Goal: Browse casually

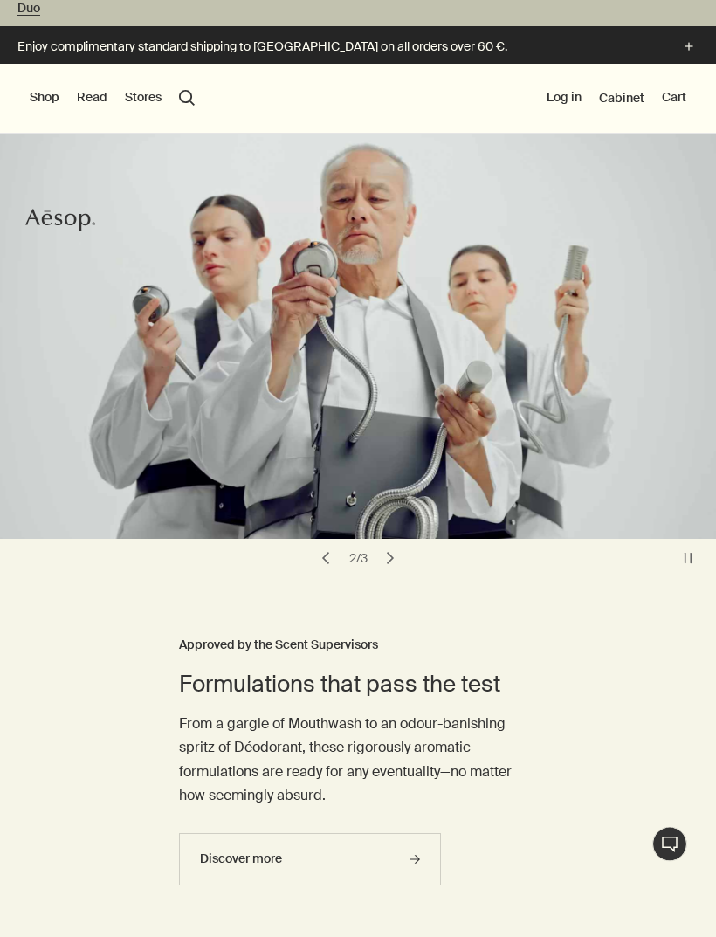
scroll to position [28, 0]
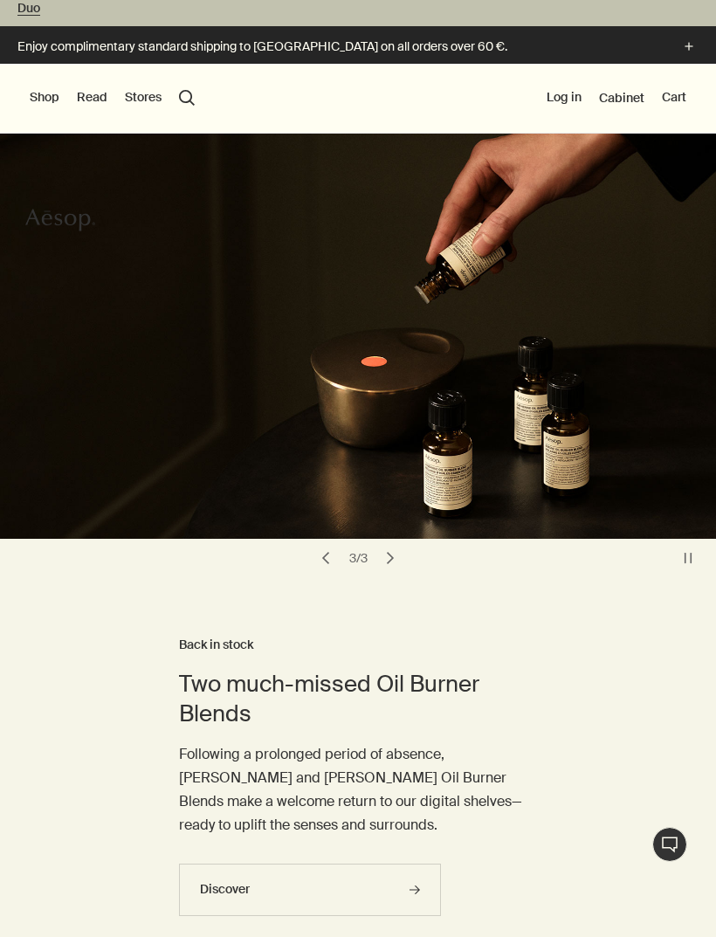
click at [46, 98] on button "Shop" at bounding box center [45, 97] width 30 height 17
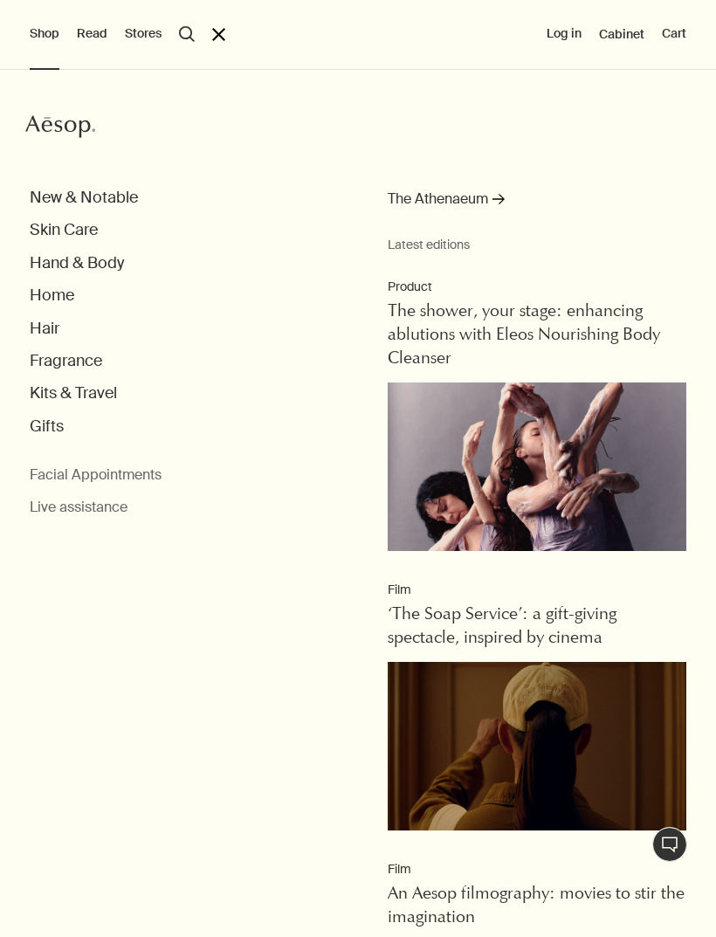
click at [49, 225] on button "Skin Care" at bounding box center [64, 230] width 68 height 20
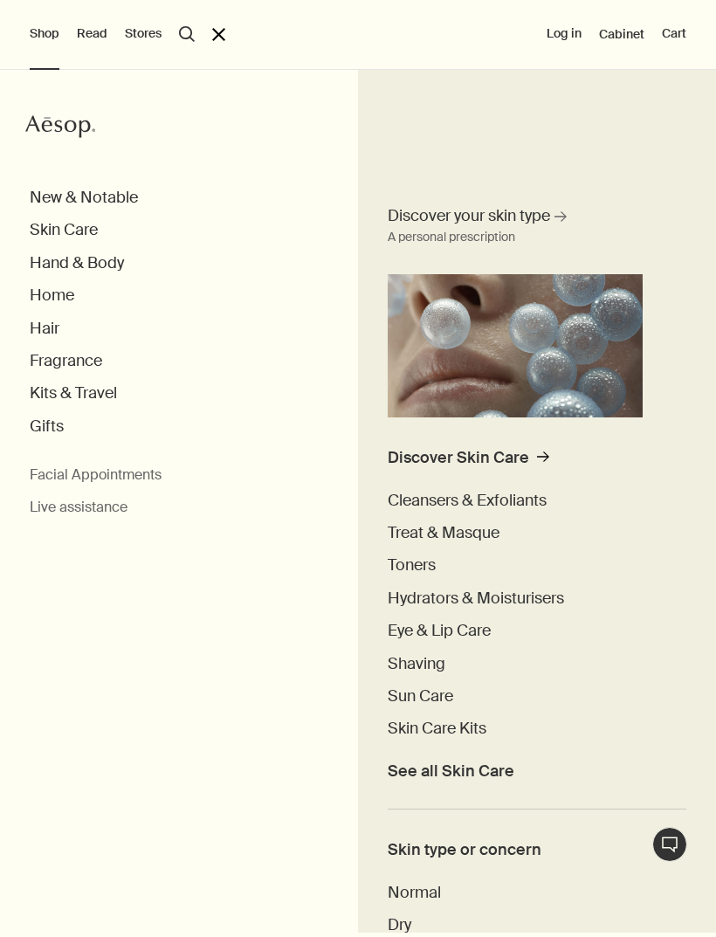
click at [58, 264] on button "Hand & Body" at bounding box center [77, 263] width 94 height 20
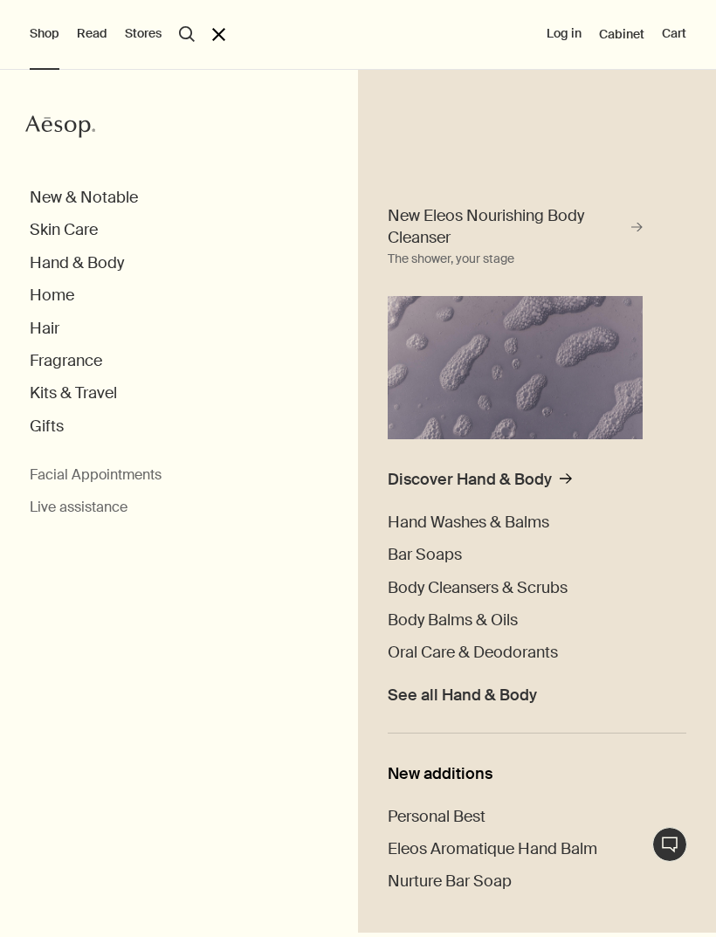
click at [422, 521] on span "Hand Washes & Balms" at bounding box center [468, 521] width 161 height 21
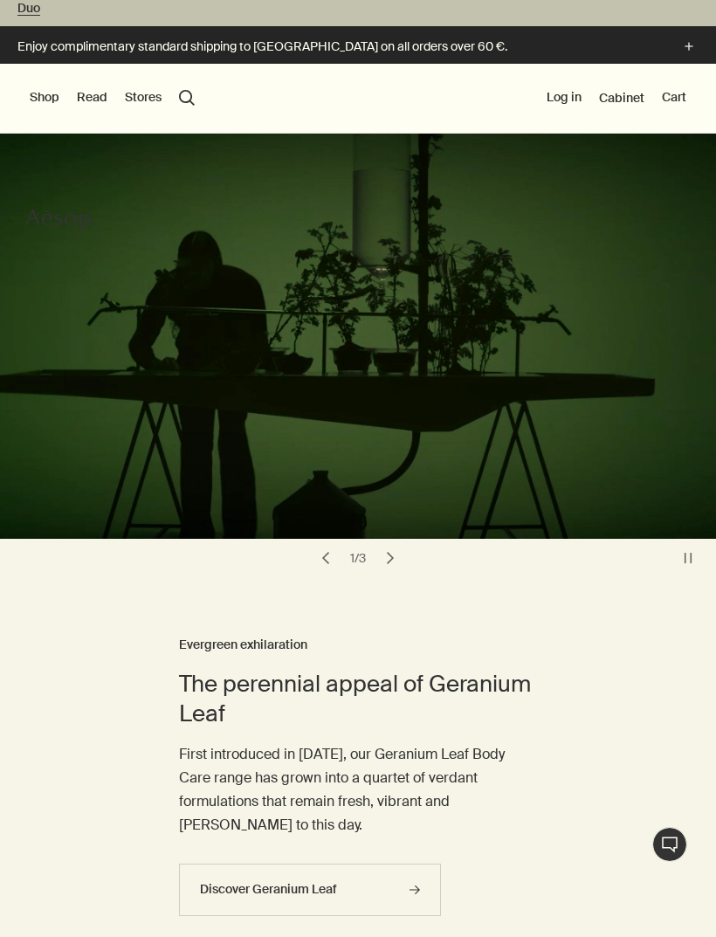
click at [34, 97] on button "Shop" at bounding box center [45, 97] width 30 height 17
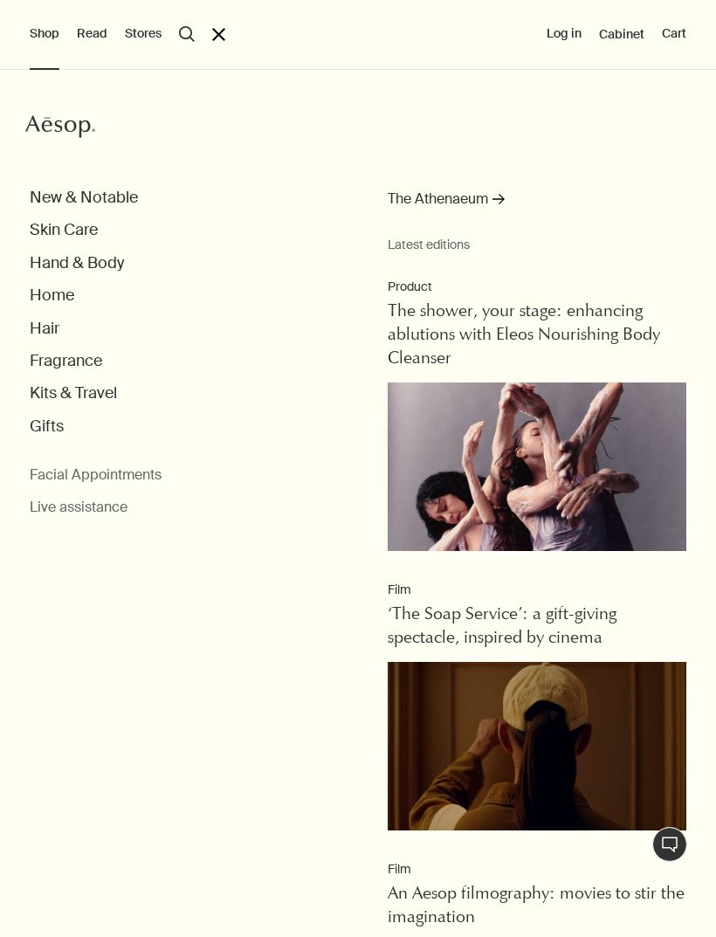
click at [58, 264] on button "Hand & Body" at bounding box center [77, 263] width 94 height 20
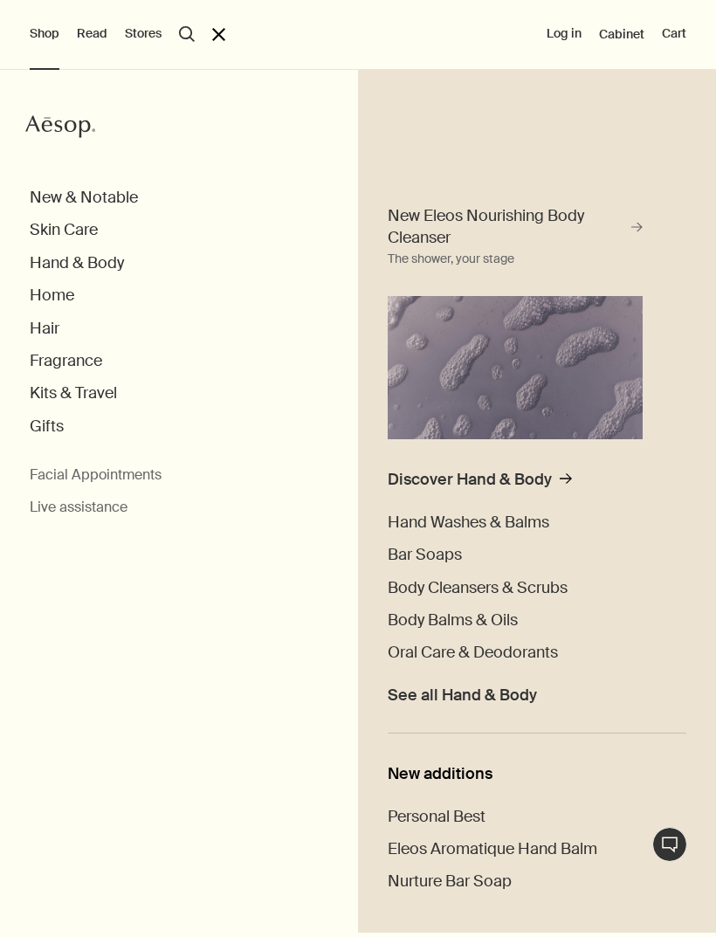
click at [429, 230] on span "New Eleos Nourishing Body Cleanser" at bounding box center [507, 227] width 239 height 44
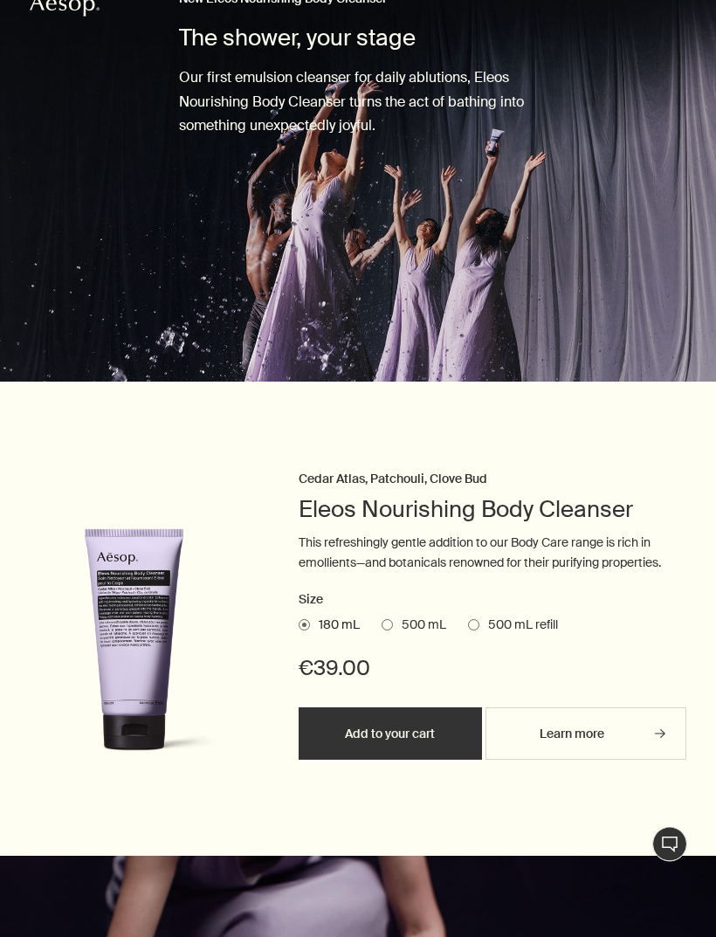
scroll to position [247, 0]
click at [403, 621] on span "500 mL" at bounding box center [419, 624] width 53 height 17
click at [381, 863] on input "500 mL" at bounding box center [381, 868] width 0 height 11
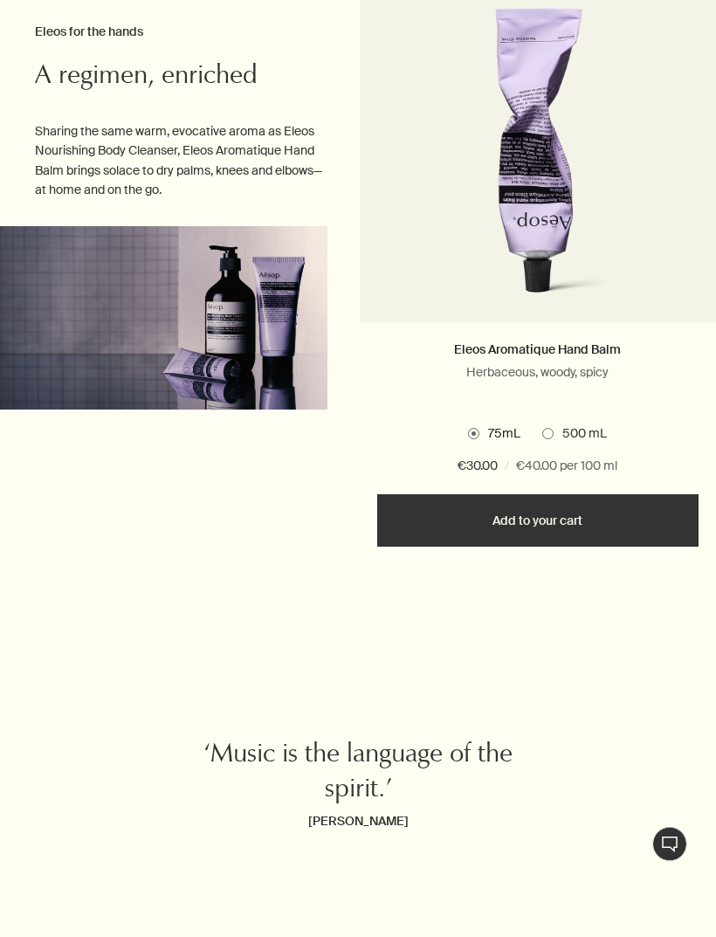
scroll to position [5109, 0]
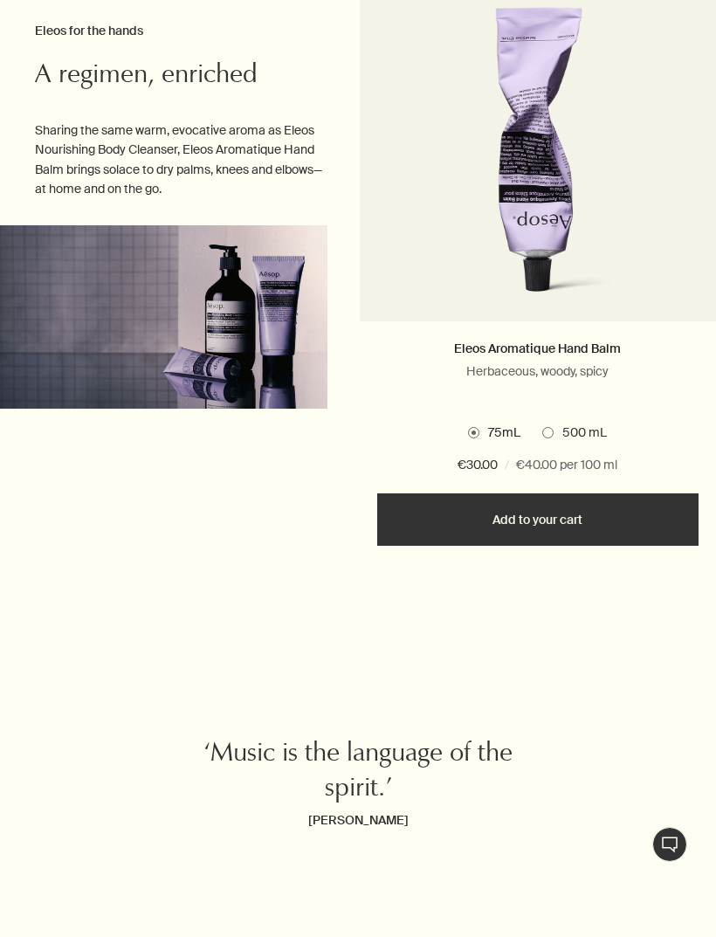
click at [548, 442] on label "500 mL" at bounding box center [574, 432] width 65 height 17
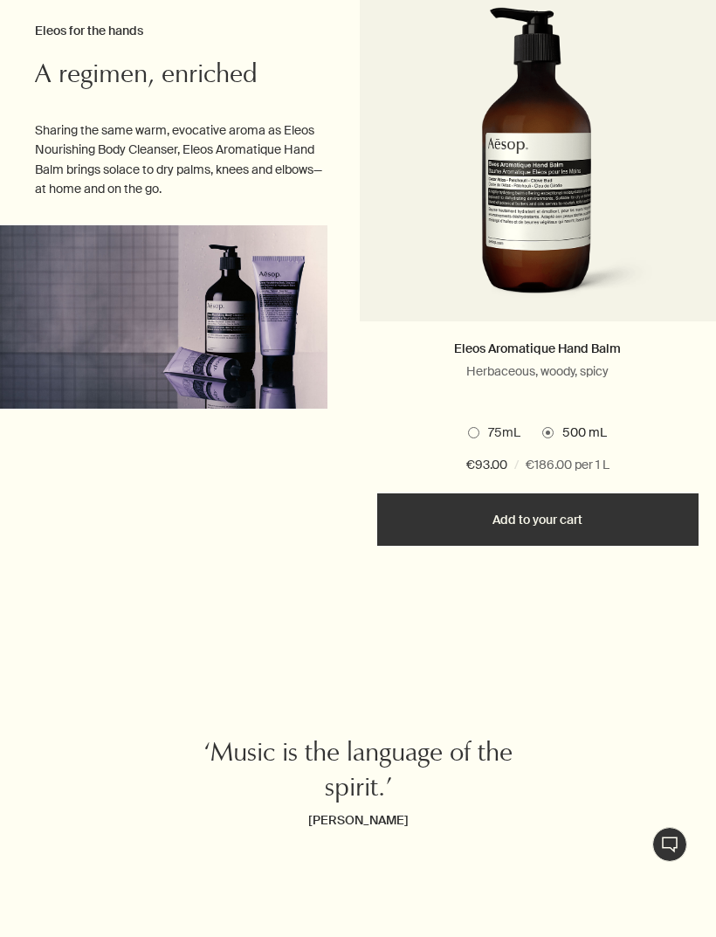
click at [476, 438] on span at bounding box center [473, 432] width 11 height 11
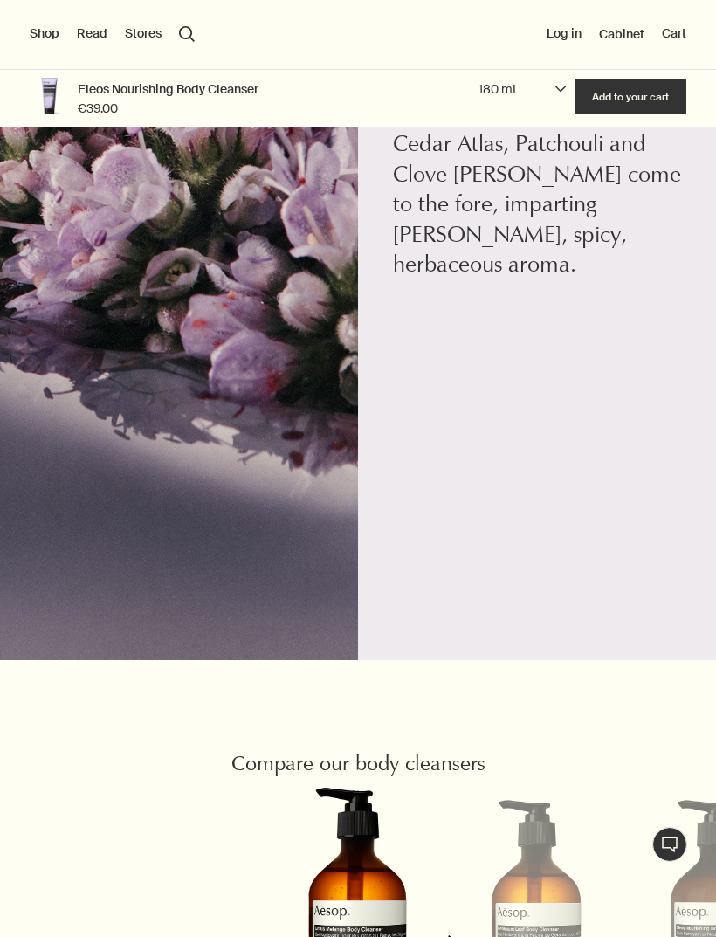
scroll to position [3660, 0]
